Goal: Find contact information: Find contact information

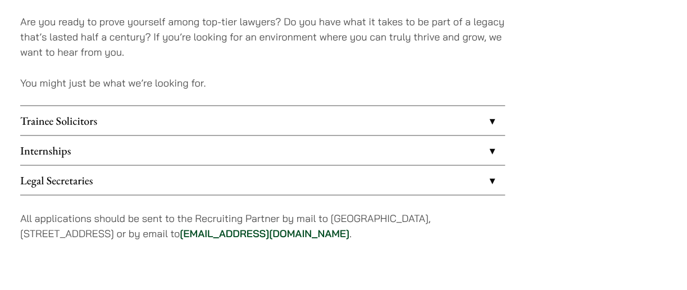
scroll to position [962, 0]
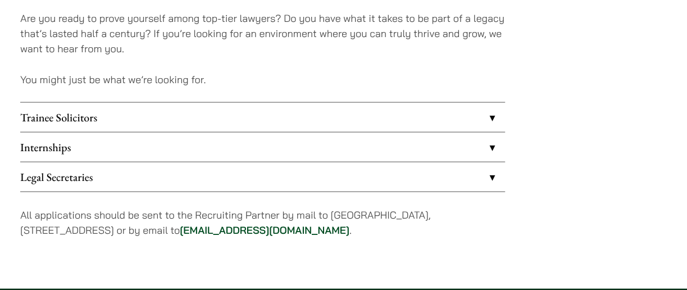
click at [275, 180] on link "Legal Secretaries" at bounding box center [262, 176] width 485 height 29
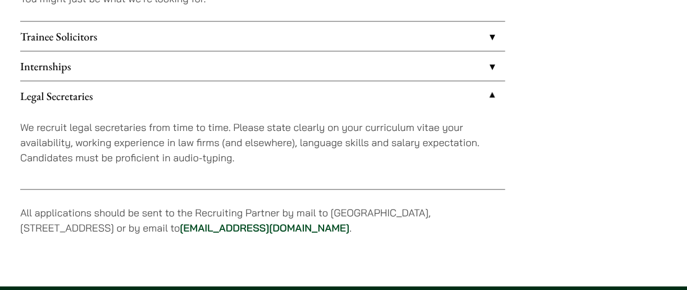
scroll to position [1043, 0]
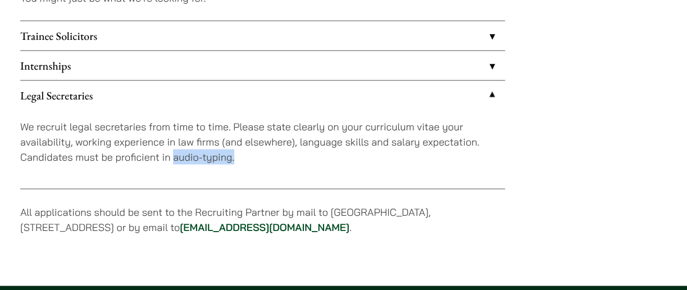
drag, startPoint x: 174, startPoint y: 156, endPoint x: 284, endPoint y: 169, distance: 111.4
click at [284, 169] on div "We recruit legal secretaries from time to time. Please state clearly on your cu…" at bounding box center [262, 149] width 485 height 79
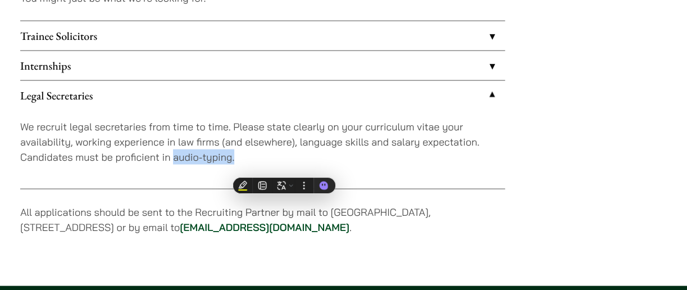
copy p "audio-typing."
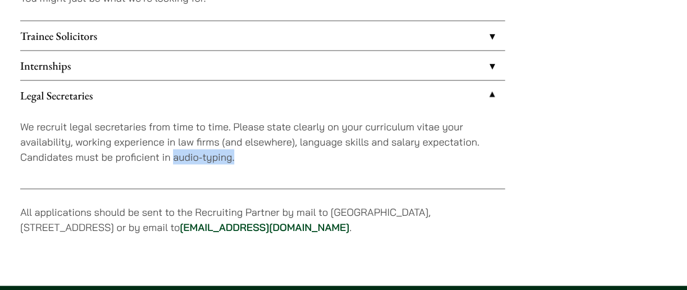
click at [255, 153] on p "We recruit legal secretaries from time to time. Please state clearly on your cu…" at bounding box center [262, 142] width 485 height 46
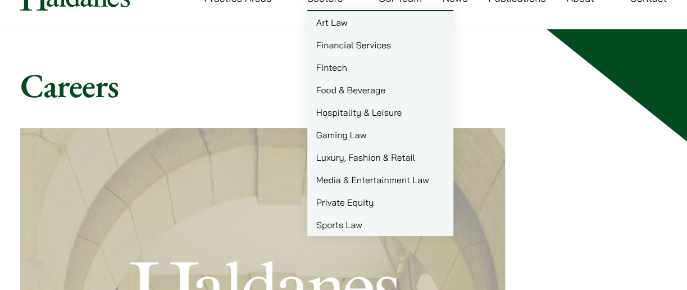
scroll to position [56, 0]
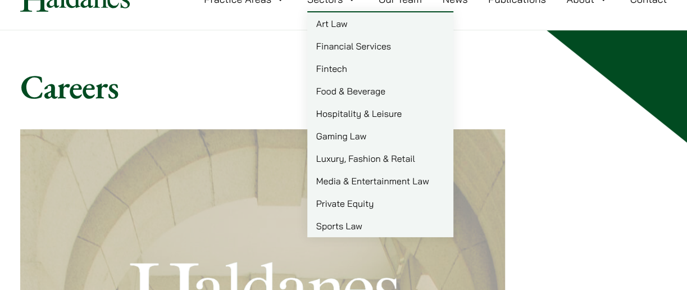
click at [343, 90] on link "Food & Beverage" at bounding box center [380, 91] width 146 height 22
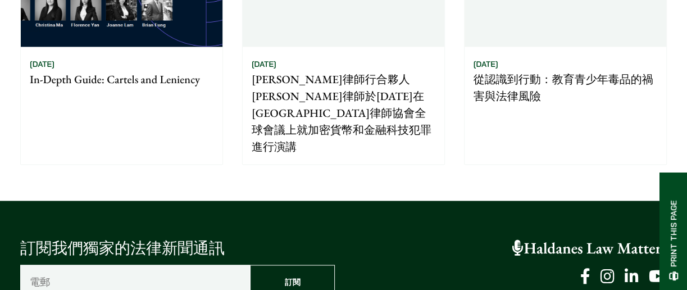
scroll to position [717, 0]
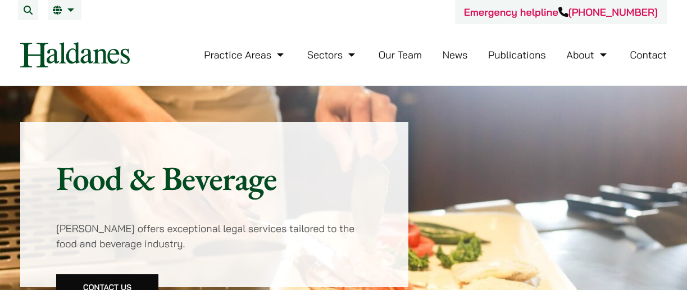
scroll to position [101, 0]
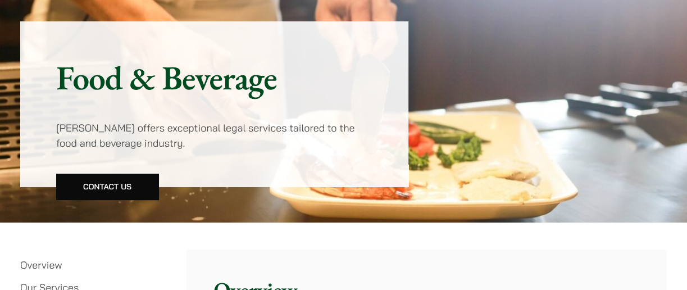
click at [343, 90] on h1 "Food & Beverage" at bounding box center [214, 77] width 316 height 40
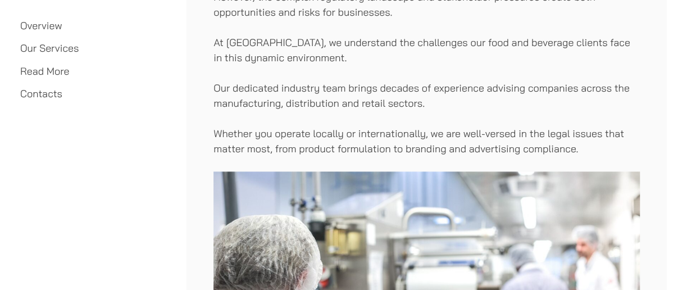
scroll to position [676, 0]
drag, startPoint x: 44, startPoint y: 85, endPoint x: 45, endPoint y: 90, distance: 5.7
click at [45, 90] on ul "Overview Our Services Read More Contacts" at bounding box center [93, 60] width 147 height 84
click at [45, 90] on link "Contacts" at bounding box center [41, 93] width 42 height 13
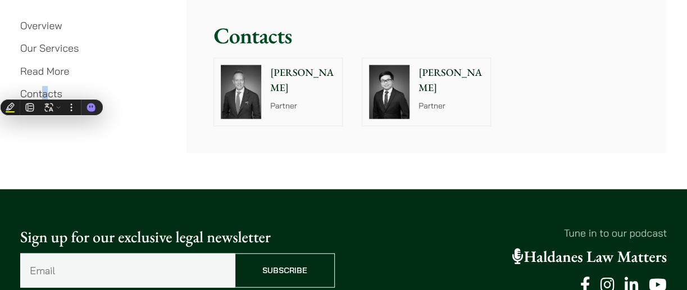
scroll to position [3286, 0]
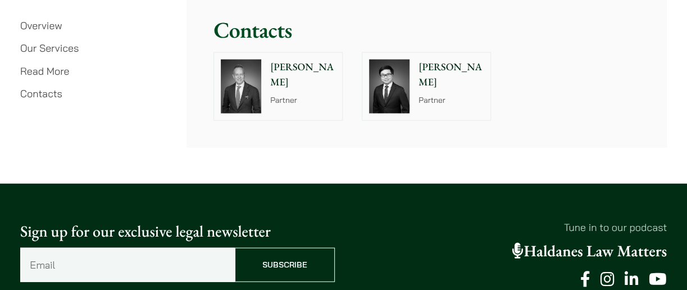
click at [456, 94] on p "Partner" at bounding box center [451, 100] width 65 height 12
click at [267, 79] on div at bounding box center [241, 86] width 54 height 67
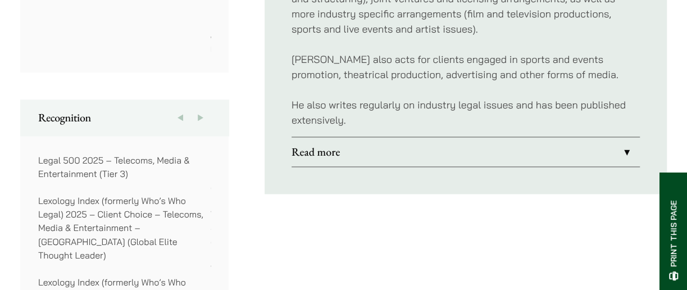
scroll to position [792, 0]
click at [466, 153] on link "Read more" at bounding box center [466, 150] width 348 height 29
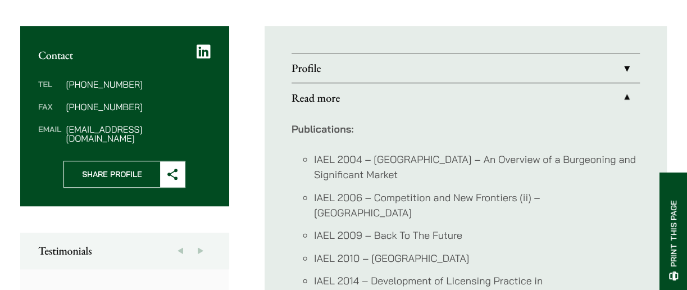
scroll to position [415, 0]
